Goal: Transaction & Acquisition: Subscribe to service/newsletter

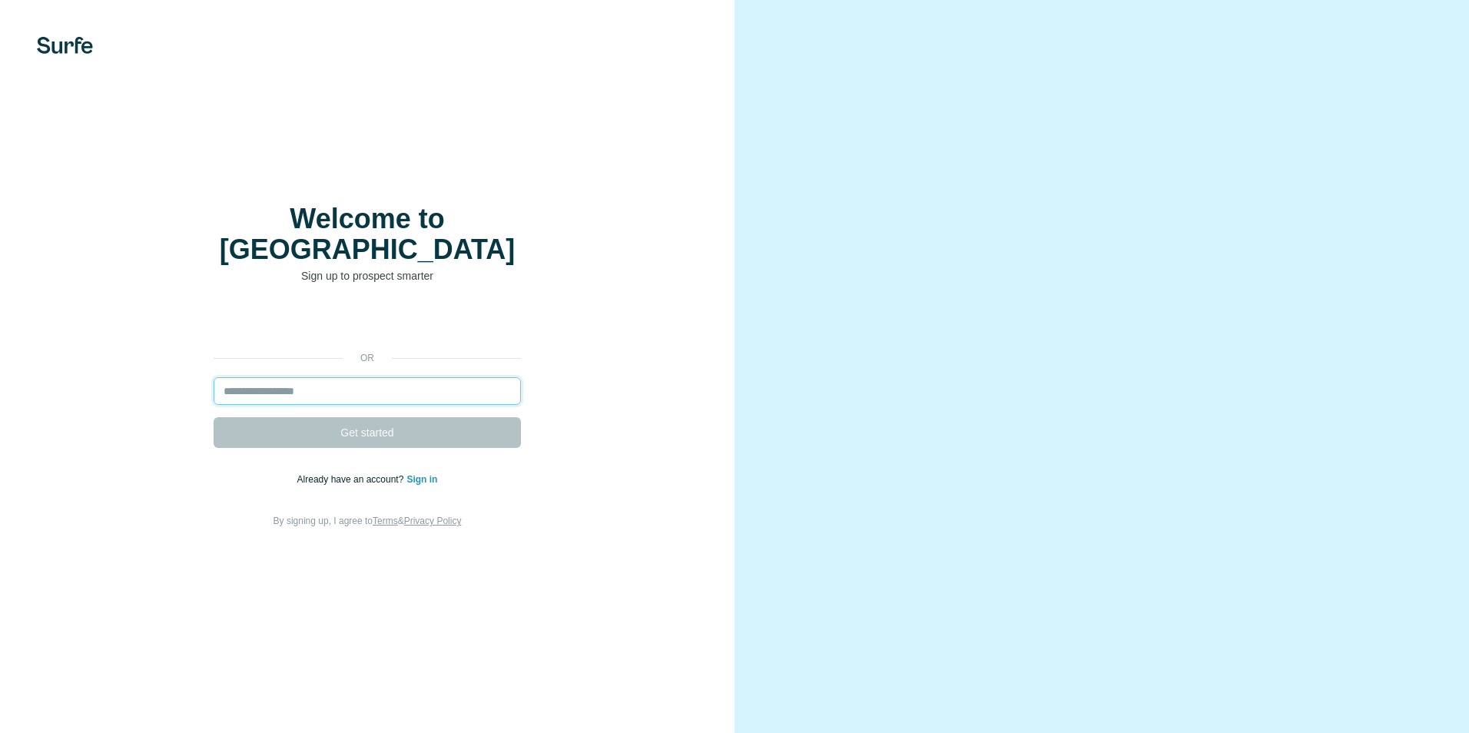
click at [399, 377] on input "email" at bounding box center [367, 391] width 307 height 28
click at [413, 377] on input "email" at bounding box center [367, 391] width 307 height 28
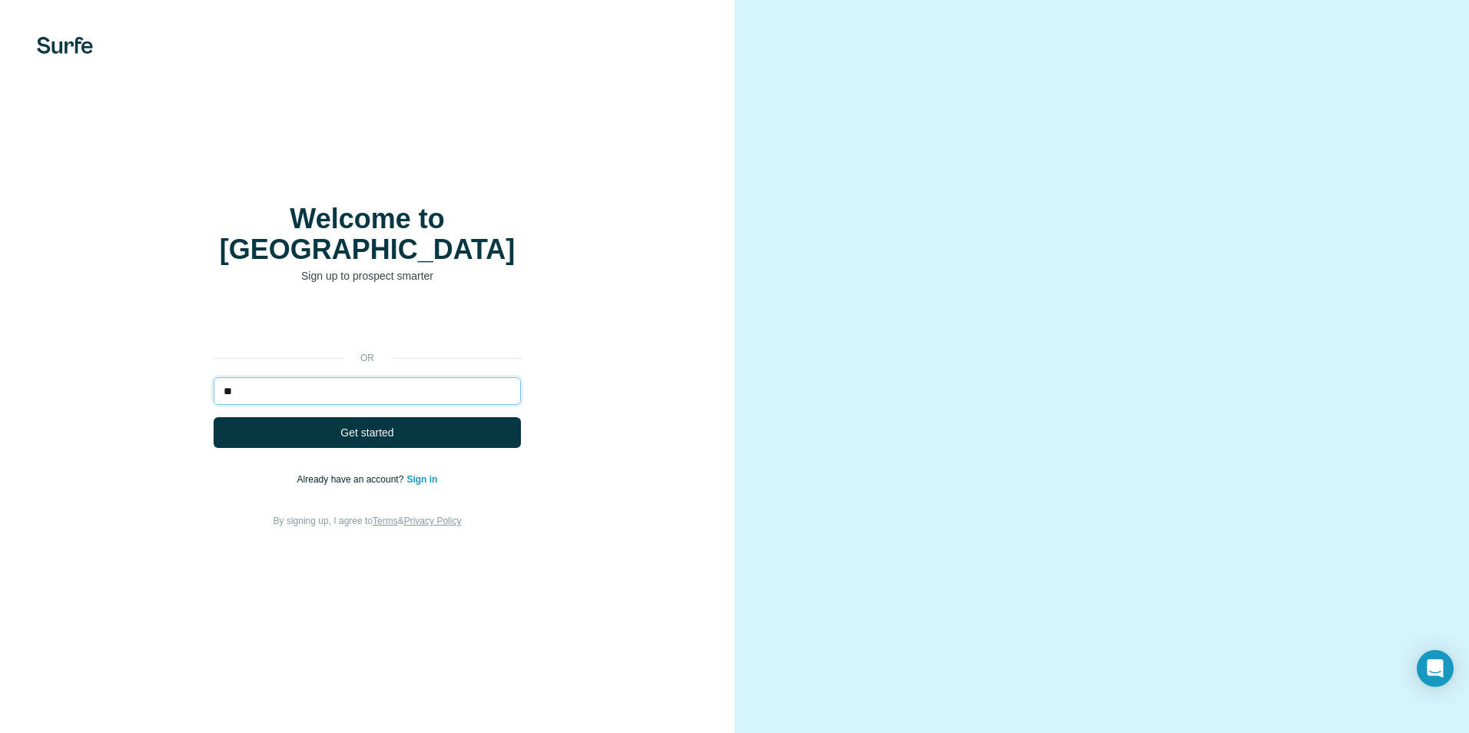
type input "**********"
click at [431, 421] on button "Get started" at bounding box center [367, 432] width 307 height 31
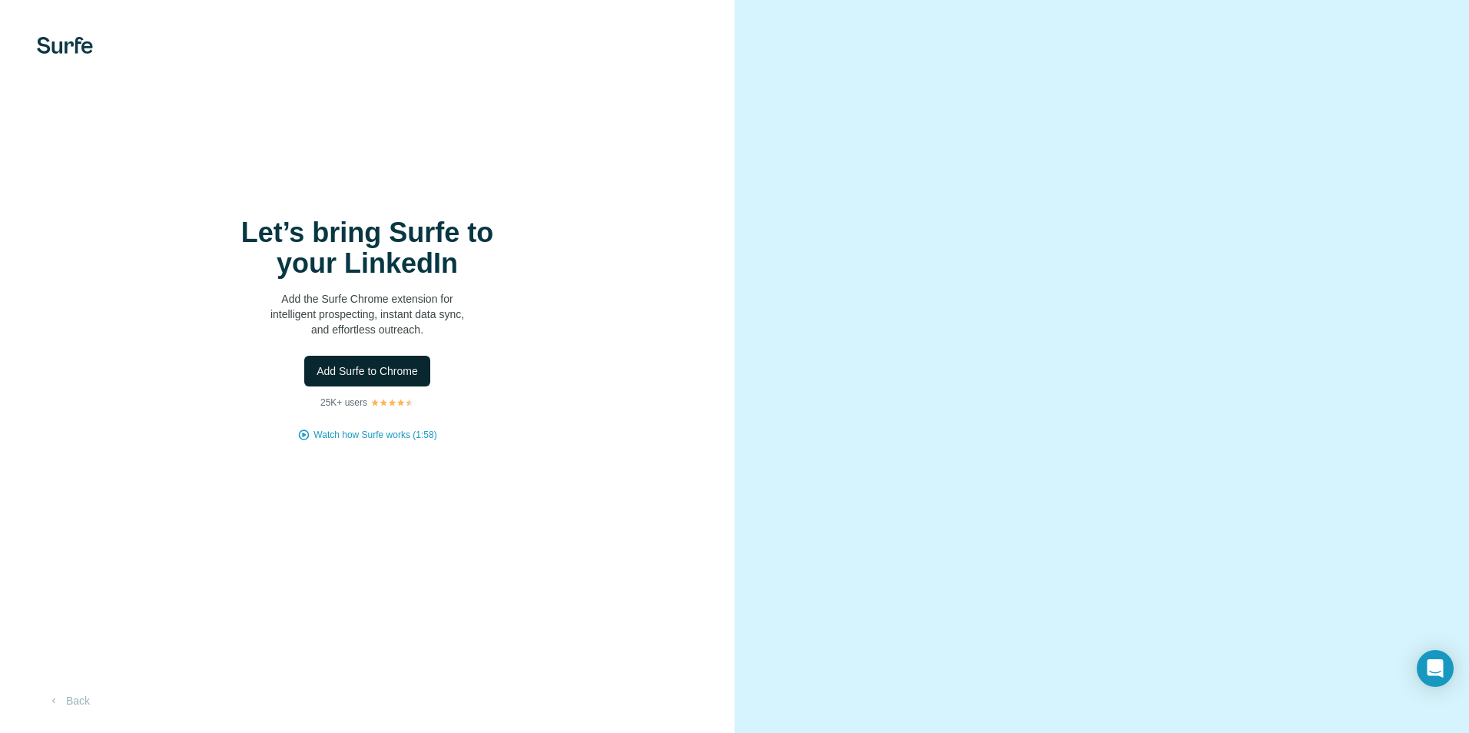
click at [398, 364] on span "Add Surfe to Chrome" at bounding box center [367, 371] width 101 height 15
click at [563, 19] on div "Let’s bring Surfe to your LinkedIn Add the Surfe Chrome extension for intellige…" at bounding box center [367, 366] width 735 height 733
